Goal: Task Accomplishment & Management: Manage account settings

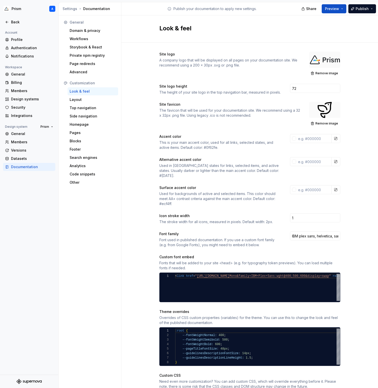
click at [326, 60] on div at bounding box center [324, 60] width 31 height 16
click at [323, 73] on span "Remove image" at bounding box center [326, 73] width 23 height 4
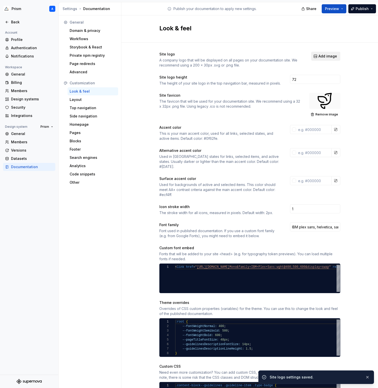
click at [326, 55] on span "Add image" at bounding box center [327, 56] width 19 height 5
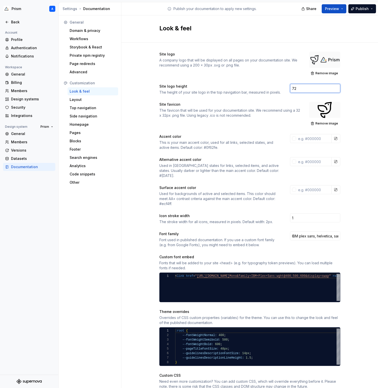
click at [298, 88] on input "72" at bounding box center [315, 88] width 50 height 9
drag, startPoint x: 298, startPoint y: 88, endPoint x: 290, endPoint y: 88, distance: 7.8
click at [290, 88] on input "72" at bounding box center [315, 88] width 50 height 9
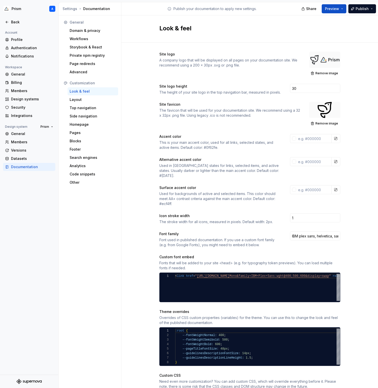
click at [276, 80] on div "Site logo A company logo that will be displayed on all pages on your documentat…" at bounding box center [249, 288] width 181 height 473
click at [365, 8] on span "Publish" at bounding box center [361, 8] width 13 height 5
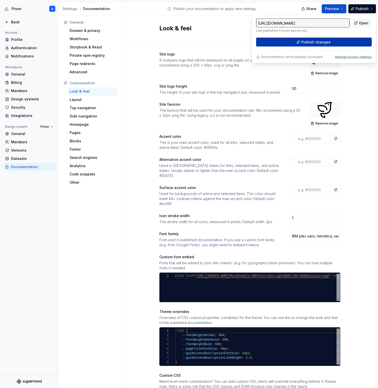
click at [338, 42] on button "Publish changes" at bounding box center [313, 42] width 115 height 9
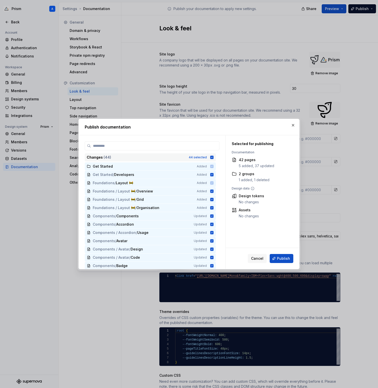
click at [213, 156] on icon at bounding box center [211, 157] width 3 height 3
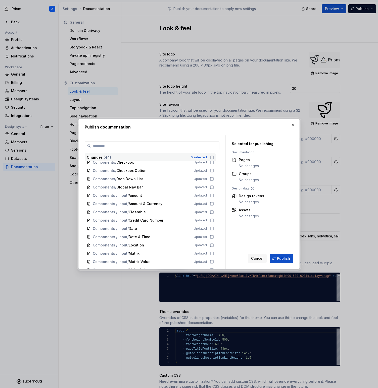
scroll to position [258, 0]
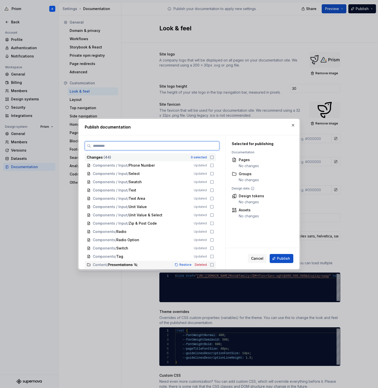
click at [214, 266] on icon at bounding box center [212, 265] width 4 height 4
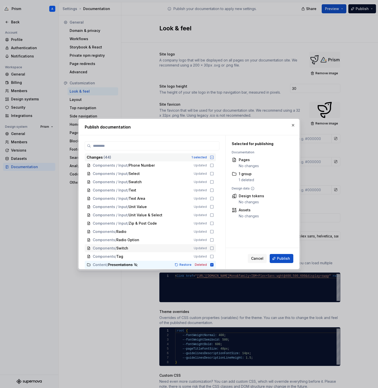
scroll to position [0, 0]
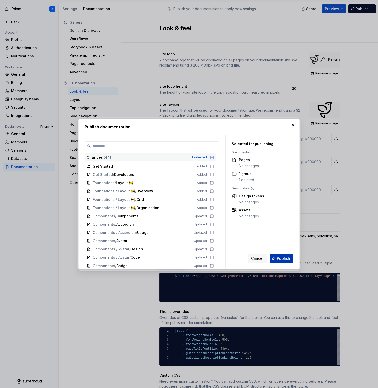
click at [286, 259] on span "Publish" at bounding box center [283, 258] width 13 height 5
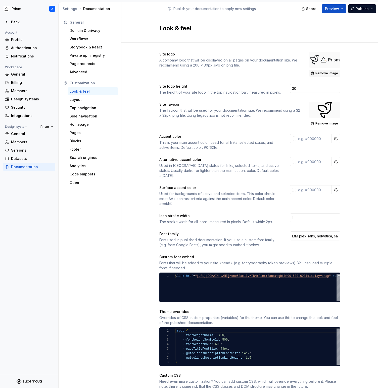
click at [328, 73] on span "Remove image" at bounding box center [326, 73] width 23 height 4
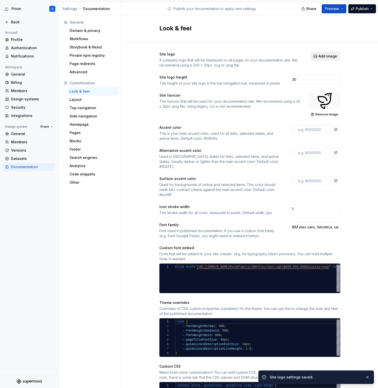
click at [326, 57] on span "Add image" at bounding box center [327, 56] width 19 height 5
click at [304, 78] on input "30" at bounding box center [315, 79] width 50 height 9
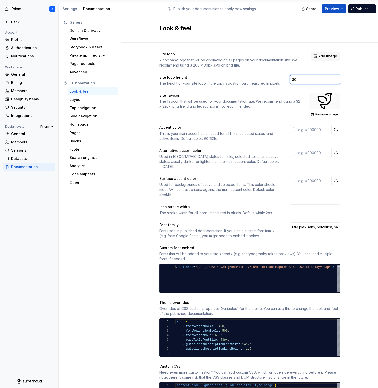
click at [304, 78] on input "30" at bounding box center [315, 79] width 50 height 9
drag, startPoint x: 304, startPoint y: 78, endPoint x: 273, endPoint y: 77, distance: 31.2
click at [273, 77] on div "Site logo height The height of your site logo in the top navigation bar, measur…" at bounding box center [249, 80] width 181 height 11
type input "72"
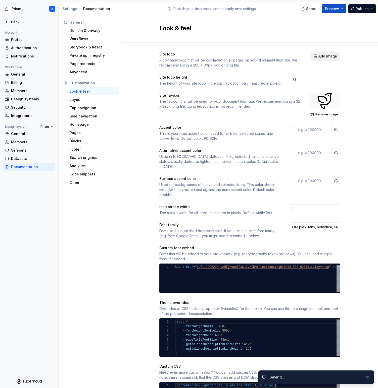
click at [334, 54] on span "Add image" at bounding box center [327, 56] width 19 height 5
click at [327, 55] on span "Add image" at bounding box center [327, 56] width 19 height 5
click at [328, 55] on span "Add image" at bounding box center [327, 56] width 19 height 5
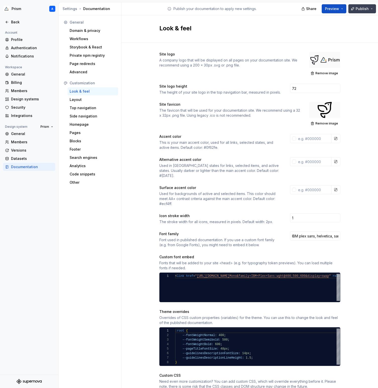
click at [371, 9] on button "Publish" at bounding box center [362, 8] width 28 height 9
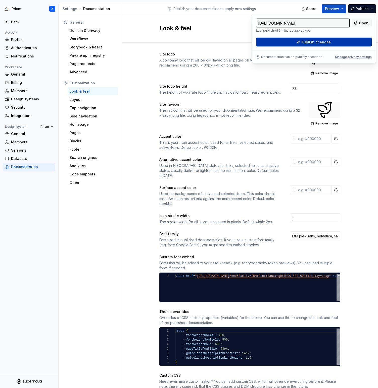
click at [335, 40] on button "Publish changes" at bounding box center [313, 42] width 115 height 9
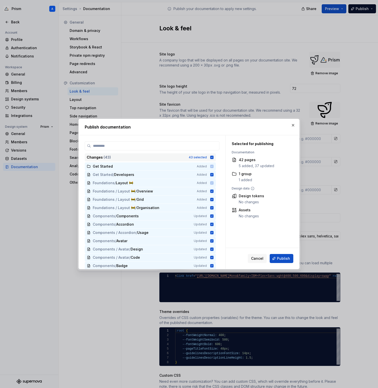
click at [214, 157] on icon at bounding box center [212, 157] width 4 height 4
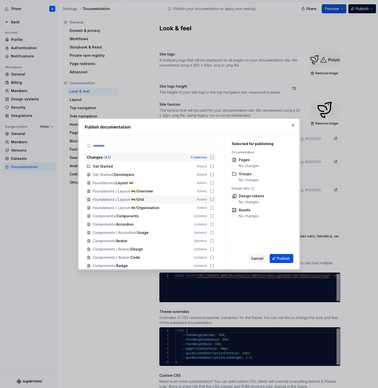
scroll to position [250, 0]
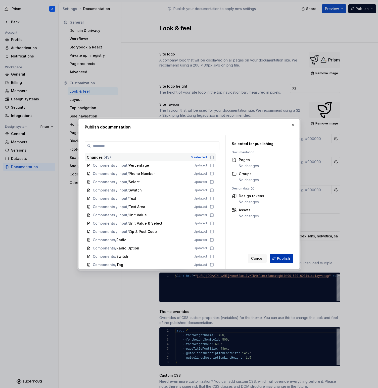
click at [278, 257] on span "Publish" at bounding box center [283, 258] width 13 height 5
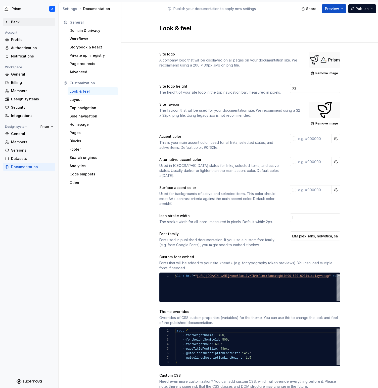
click at [10, 23] on div "Back" at bounding box center [29, 22] width 48 height 5
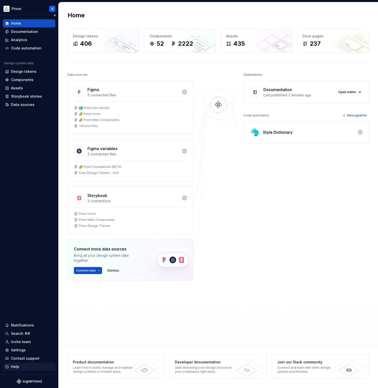
click at [16, 367] on div "Help" at bounding box center [15, 366] width 8 height 5
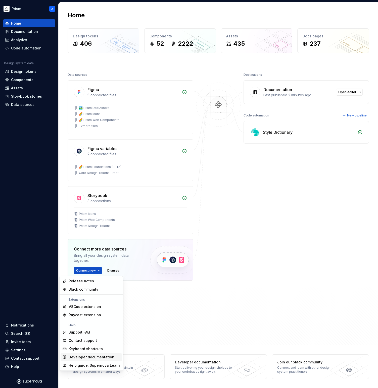
click at [85, 355] on div "Developer documentation" at bounding box center [92, 357] width 46 height 5
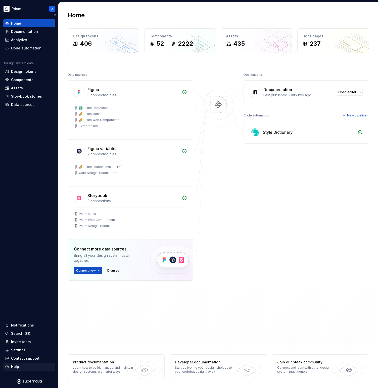
click at [20, 368] on div "Help" at bounding box center [29, 366] width 48 height 5
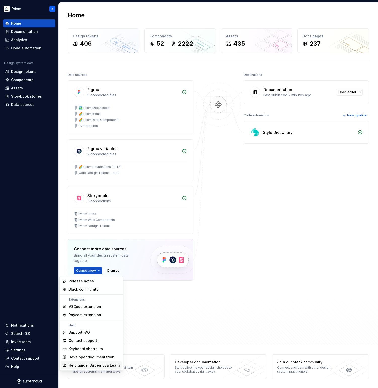
click at [93, 365] on div "Help guide: Supernova Learn" at bounding box center [94, 365] width 51 height 5
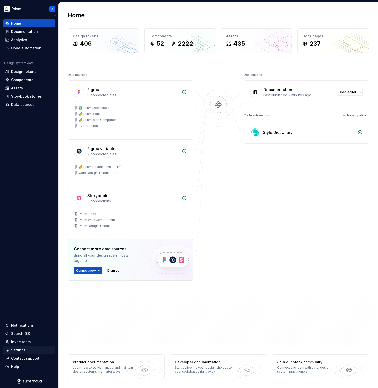
click at [20, 349] on div "Settings" at bounding box center [18, 350] width 15 height 5
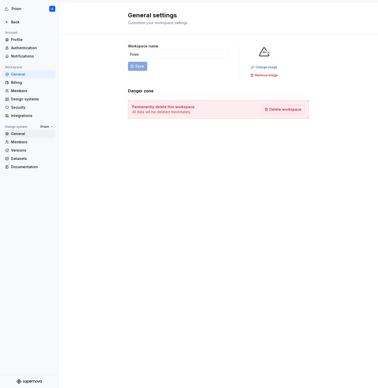
click at [27, 132] on div "General" at bounding box center [32, 133] width 42 height 5
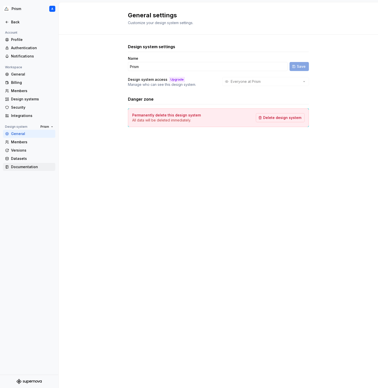
click at [26, 167] on div "Documentation" at bounding box center [32, 166] width 42 height 5
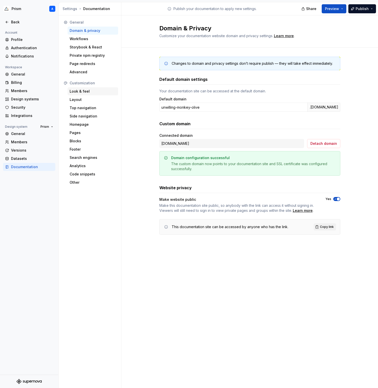
click at [84, 91] on div "Look & feel" at bounding box center [93, 91] width 46 height 5
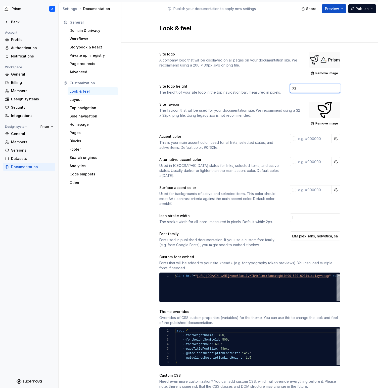
click at [299, 87] on input "72" at bounding box center [315, 88] width 50 height 9
click at [352, 103] on div "Site logo A company logo that will be displayed on all pages on your documentat…" at bounding box center [249, 293] width 256 height 501
click at [359, 10] on span "Publish" at bounding box center [361, 8] width 13 height 5
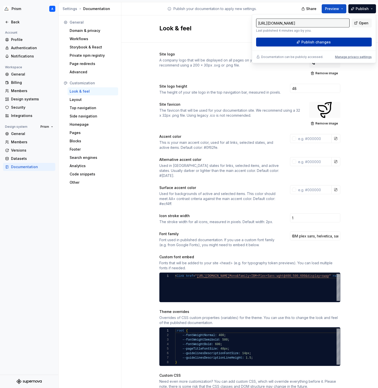
click at [325, 43] on span "Publish changes" at bounding box center [315, 42] width 29 height 5
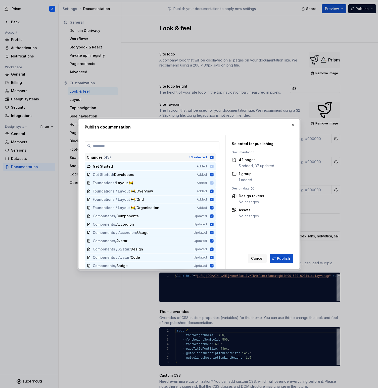
click at [214, 157] on icon at bounding box center [212, 157] width 4 height 4
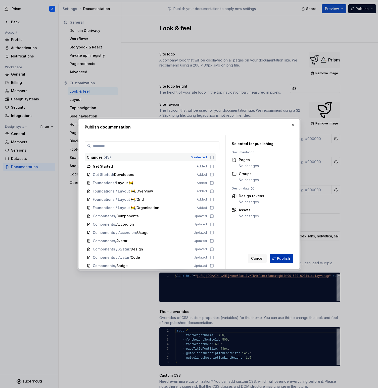
click at [286, 258] on span "Publish" at bounding box center [283, 258] width 13 height 5
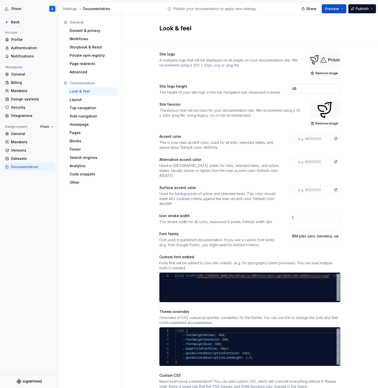
click at [296, 88] on input "48" at bounding box center [315, 88] width 50 height 9
type input "44"
click at [327, 72] on span "Remove image" at bounding box center [326, 73] width 23 height 4
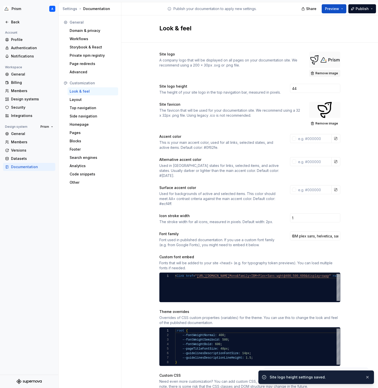
click at [325, 75] on button "Remove image" at bounding box center [324, 73] width 31 height 7
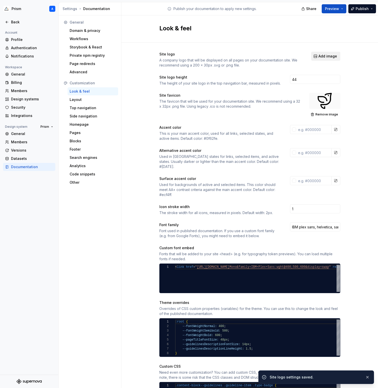
click at [325, 56] on span "Add image" at bounding box center [327, 56] width 19 height 5
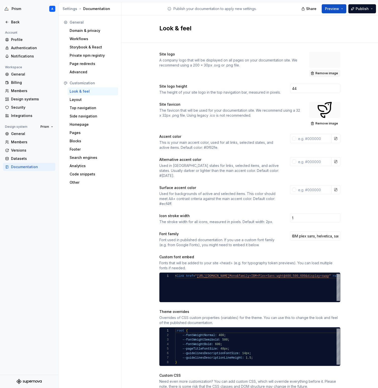
click at [320, 74] on span "Remove image" at bounding box center [326, 73] width 23 height 4
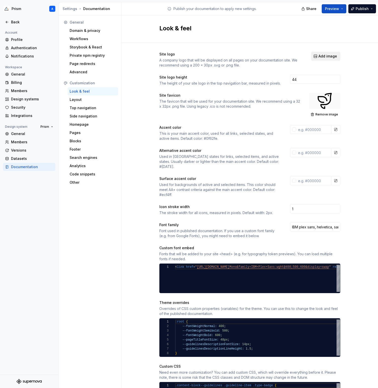
click at [329, 58] on span "Add image" at bounding box center [327, 56] width 19 height 5
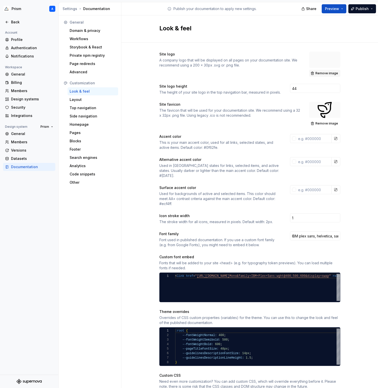
click at [331, 74] on span "Remove image" at bounding box center [326, 73] width 23 height 4
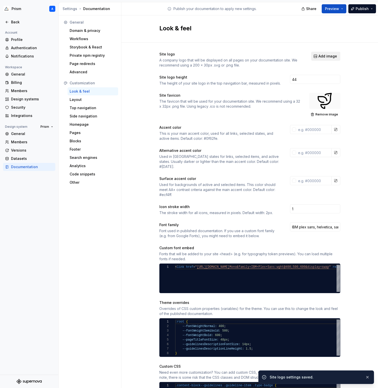
click at [325, 58] on span "Add image" at bounding box center [327, 56] width 19 height 5
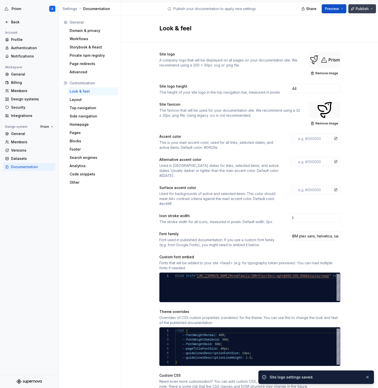
click at [358, 10] on span "Publish" at bounding box center [361, 8] width 13 height 5
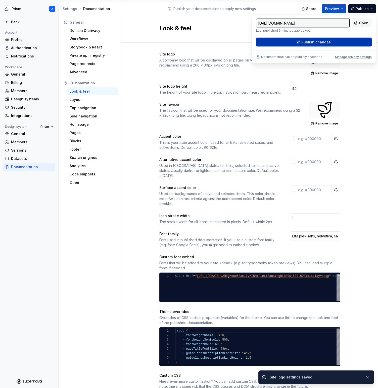
click at [336, 41] on button "Publish changes" at bounding box center [313, 42] width 115 height 9
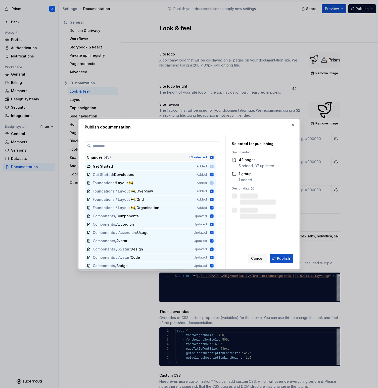
click at [213, 157] on icon at bounding box center [211, 157] width 3 height 3
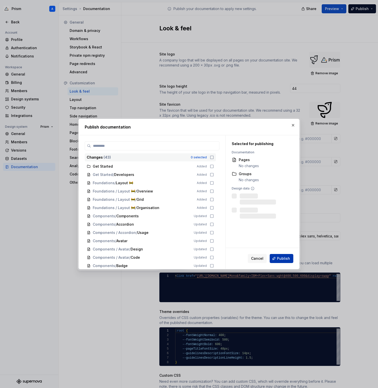
click at [286, 259] on span "Publish" at bounding box center [283, 258] width 13 height 5
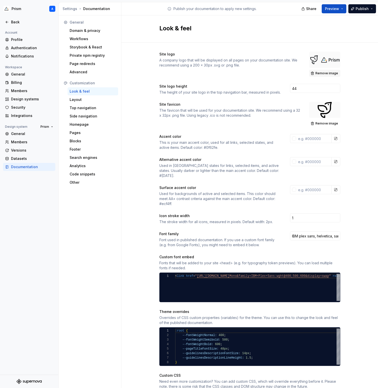
click at [319, 76] on button "Remove image" at bounding box center [324, 73] width 31 height 7
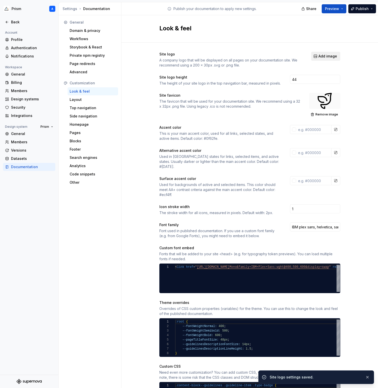
click at [323, 54] on span "Add image" at bounding box center [327, 56] width 19 height 5
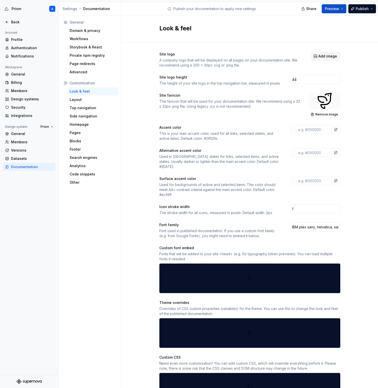
click at [326, 55] on span "Add image" at bounding box center [327, 56] width 19 height 5
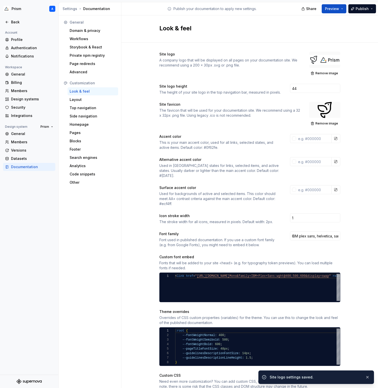
click at [355, 4] on div "Share Preview Publish" at bounding box center [339, 8] width 75 height 13
click at [356, 6] on button "Publish" at bounding box center [362, 8] width 28 height 9
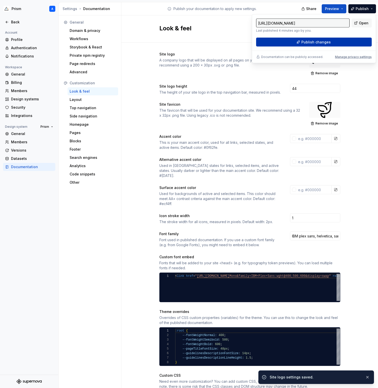
click at [332, 39] on button "Publish changes" at bounding box center [313, 42] width 115 height 9
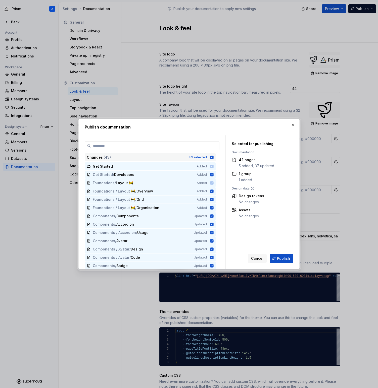
click at [213, 157] on icon at bounding box center [211, 157] width 3 height 3
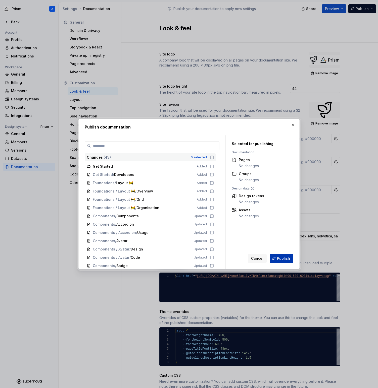
click at [279, 260] on span "Publish" at bounding box center [283, 258] width 13 height 5
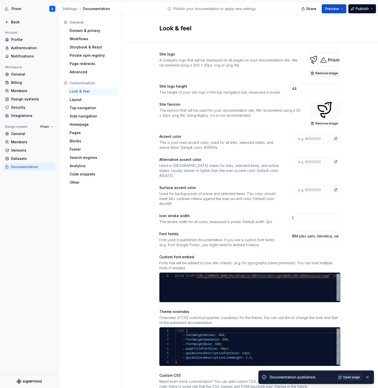
click at [326, 73] on span "Remove image" at bounding box center [326, 73] width 23 height 4
click at [361, 12] on button "Publish" at bounding box center [362, 8] width 28 height 9
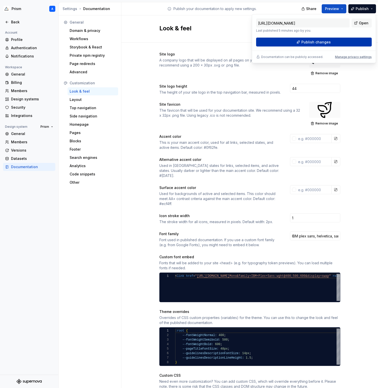
click at [332, 42] on button "Publish changes" at bounding box center [313, 42] width 115 height 9
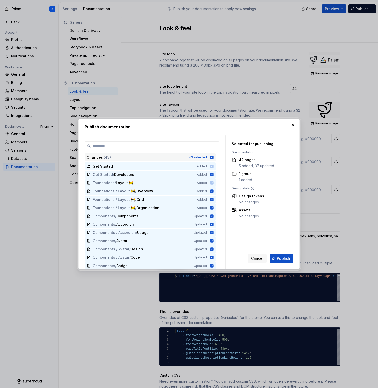
click at [213, 158] on icon at bounding box center [211, 157] width 3 height 3
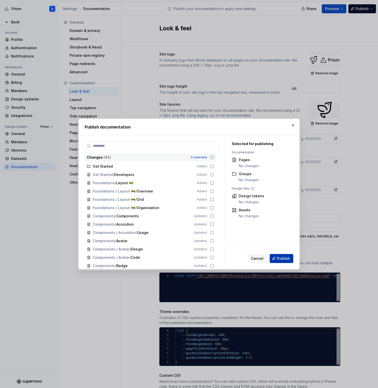
click at [285, 260] on span "Publish" at bounding box center [283, 258] width 13 height 5
